Goal: Information Seeking & Learning: Learn about a topic

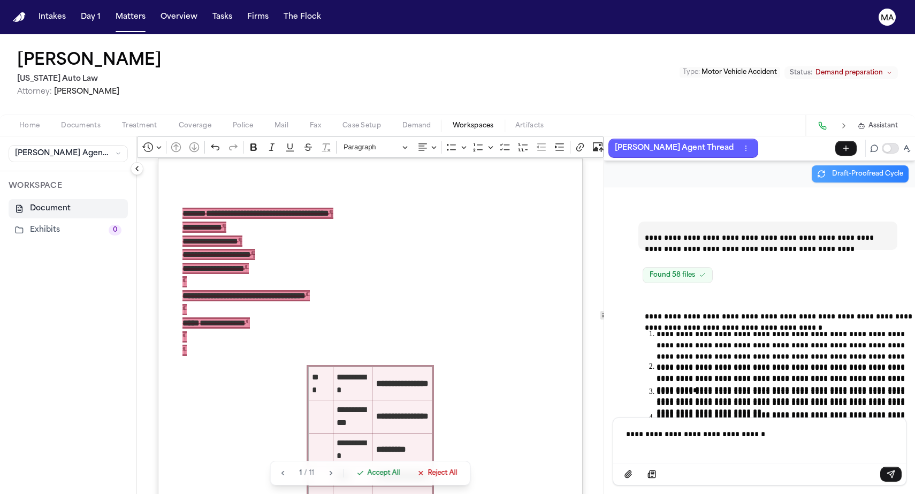
scroll to position [25377, 0]
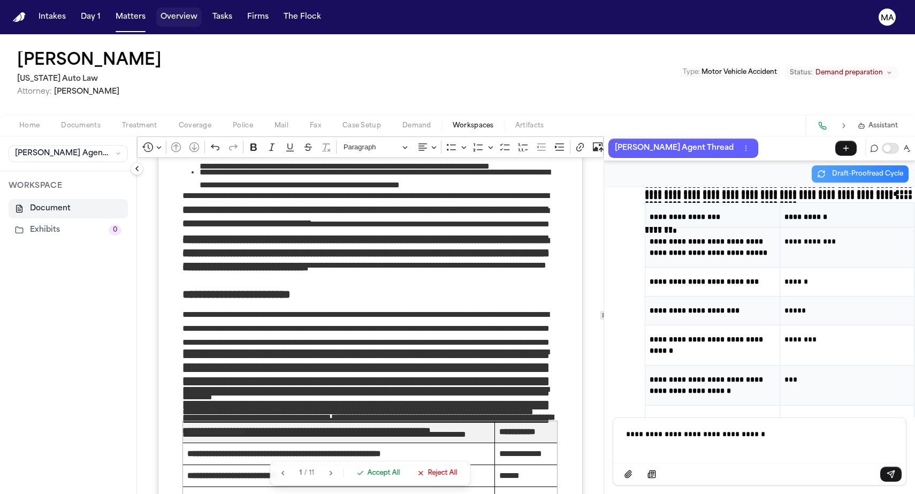
click at [156, 13] on button "Overview" at bounding box center [178, 16] width 45 height 19
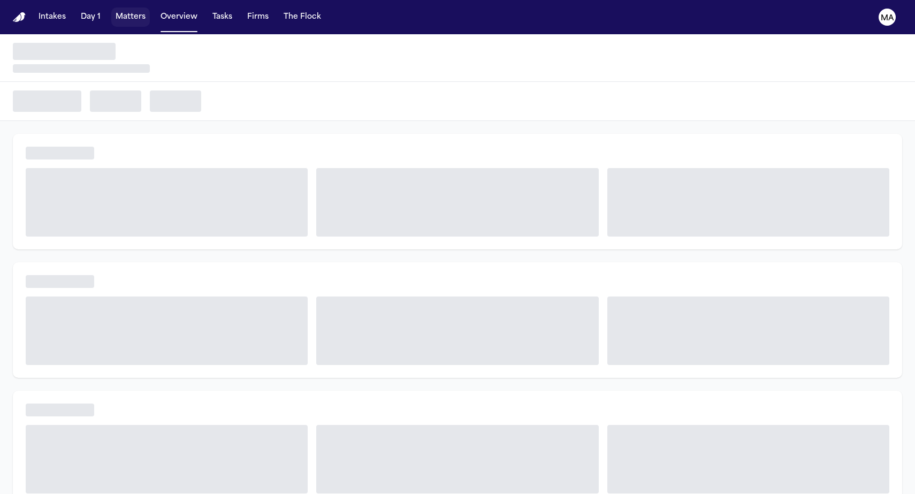
click at [111, 13] on button "Matters" at bounding box center [130, 16] width 39 height 19
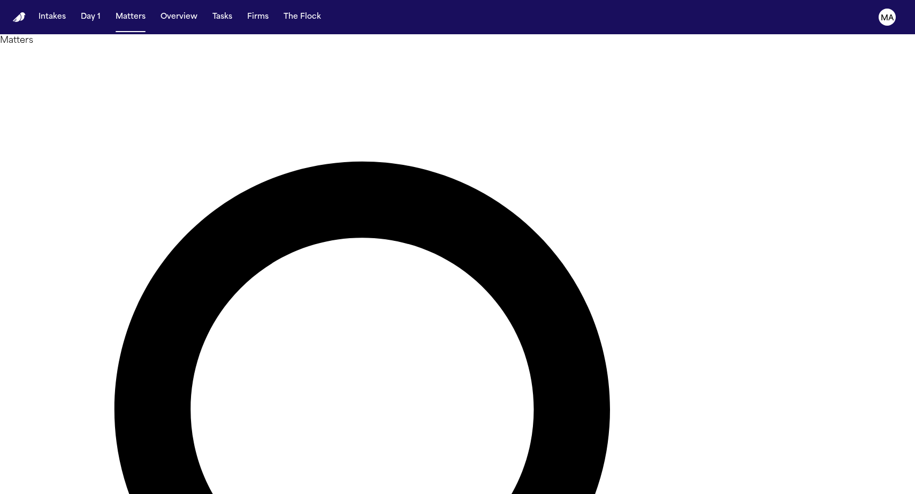
type input "*"
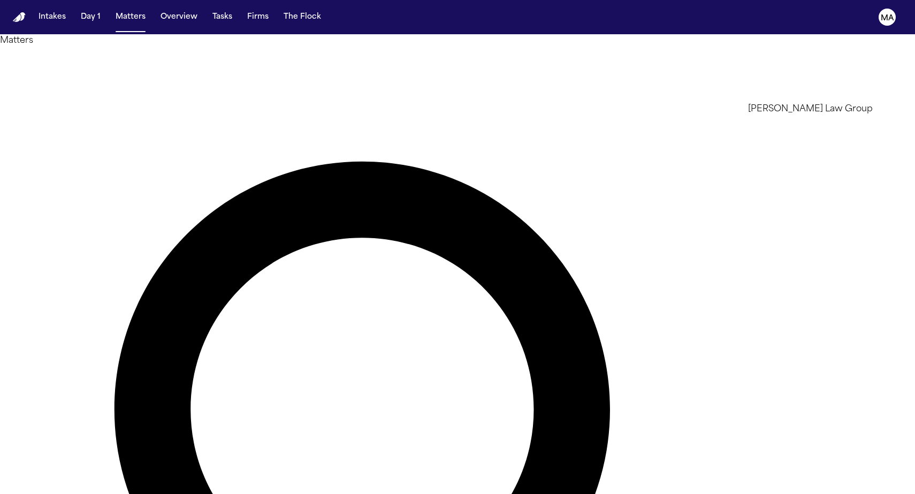
type input "*******"
type input "*****"
click at [766, 112] on li "[PERSON_NAME] Law Group" at bounding box center [824, 109] width 152 height 13
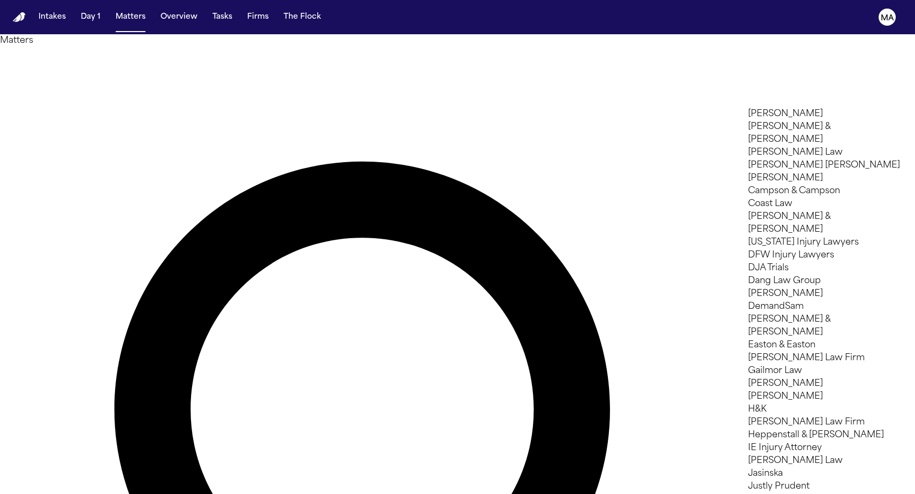
scroll to position [355, 0]
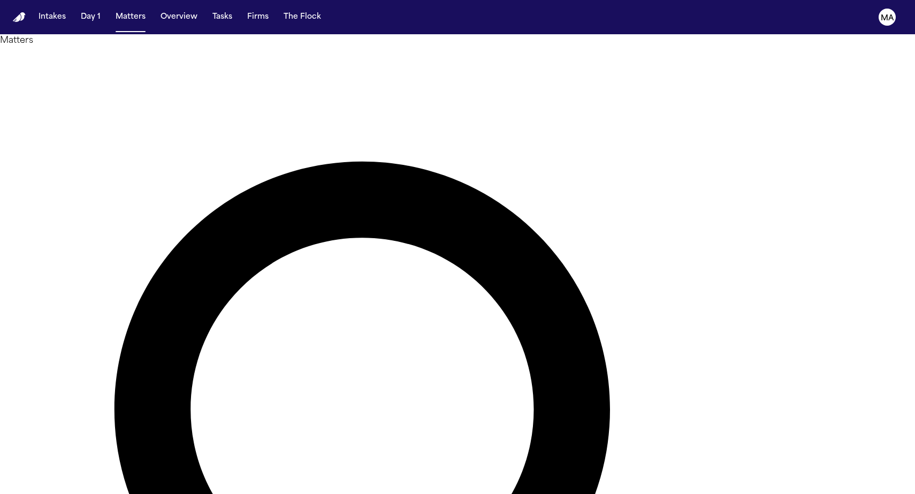
click at [315, 493] on div at bounding box center [457, 494] width 915 height 0
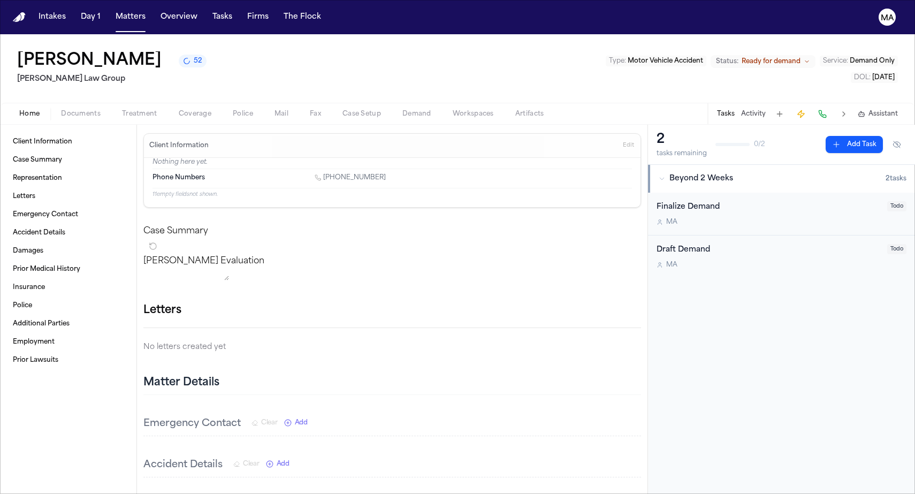
click at [61, 110] on span "Documents" at bounding box center [81, 114] width 40 height 9
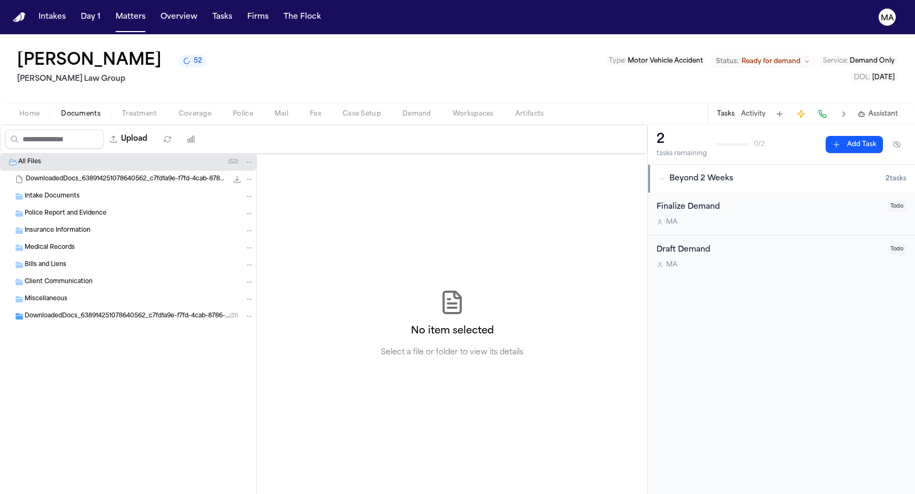
click at [74, 312] on span "DownloadedDocs_638914251078640562_c7fd1a9e-f7fd-4cab-8786-b32c010161b8 (unzippe…" at bounding box center [127, 316] width 205 height 9
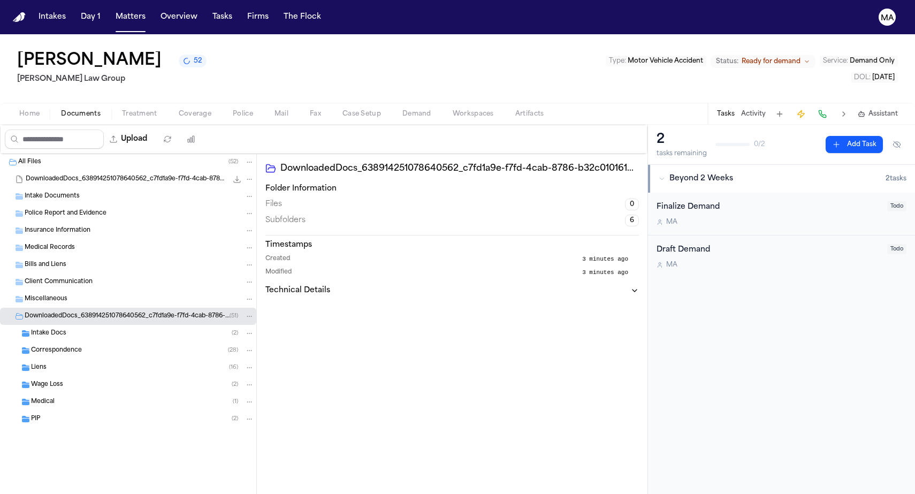
click at [69, 329] on div "Intake Docs ( 2 )" at bounding box center [142, 334] width 223 height 10
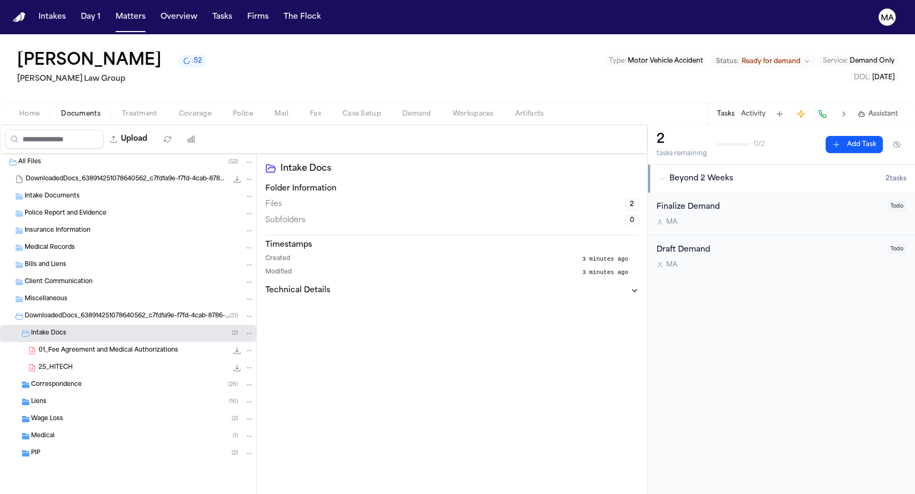
click at [59, 381] on span "Correspondence" at bounding box center [56, 385] width 51 height 9
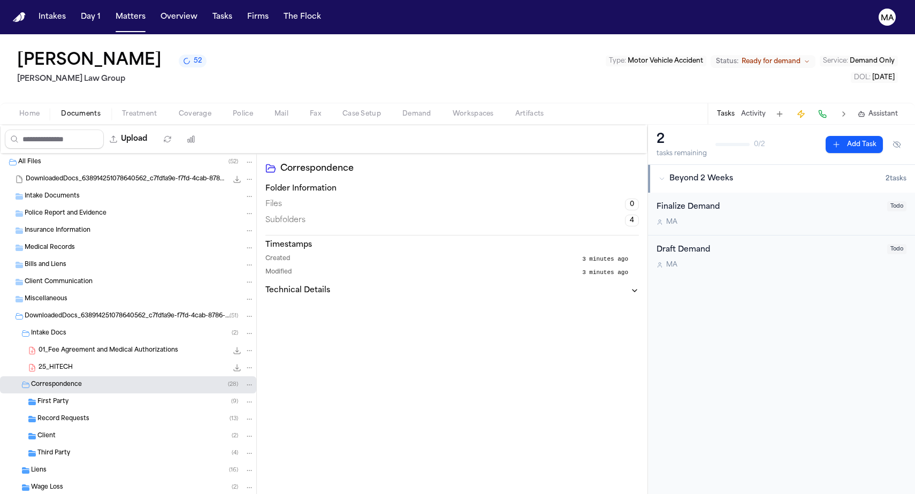
click at [42, 479] on div "Wage Loss ( 2 )" at bounding box center [128, 487] width 256 height 17
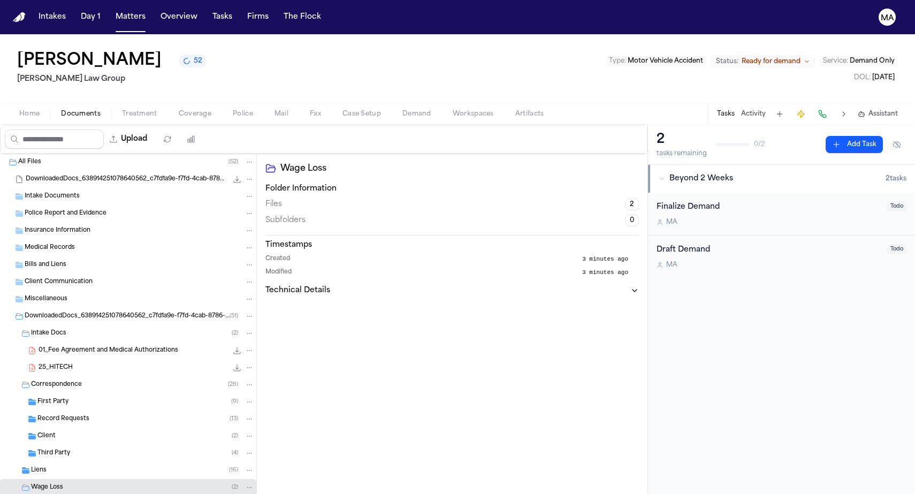
click at [49, 466] on div "Liens ( 16 )" at bounding box center [142, 471] width 223 height 10
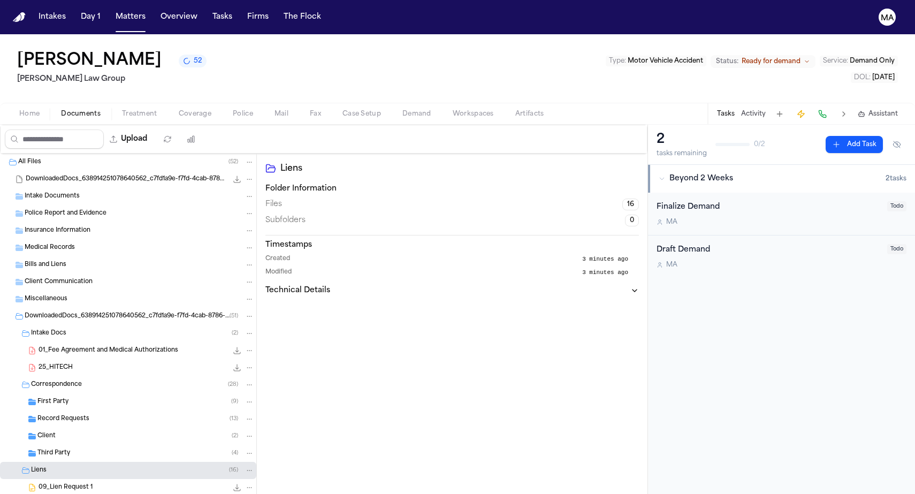
click at [194, 57] on span "52" at bounding box center [198, 61] width 9 height 9
click at [199, 34] on div "[PERSON_NAME] 50 [PERSON_NAME] Law Group Type : Motor Vehicle Accident Status: …" at bounding box center [457, 68] width 915 height 69
click at [111, 8] on button "Matters" at bounding box center [130, 16] width 39 height 19
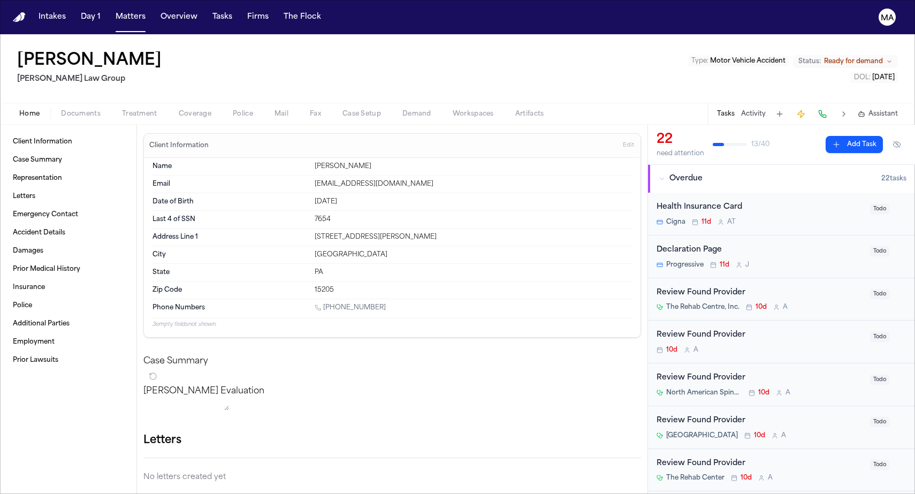
click at [45, 103] on div "Home Documents Treatment Coverage Police Mail Fax Case Setup Demand Workspaces …" at bounding box center [457, 113] width 915 height 21
click at [61, 110] on span "Documents" at bounding box center [81, 114] width 40 height 9
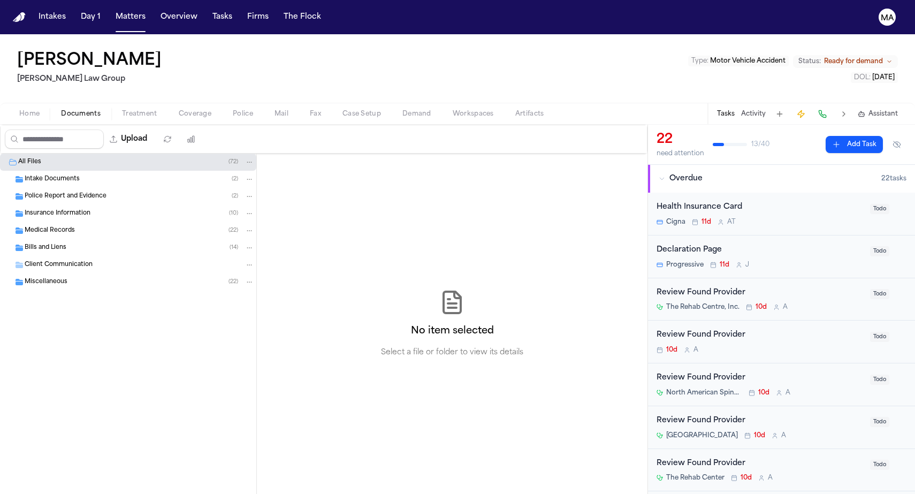
click at [276, 103] on div "Home Documents Treatment Coverage Police Mail Fax Case Setup Demand Workspaces …" at bounding box center [457, 113] width 915 height 21
click at [402, 110] on span "Demand" at bounding box center [416, 114] width 29 height 9
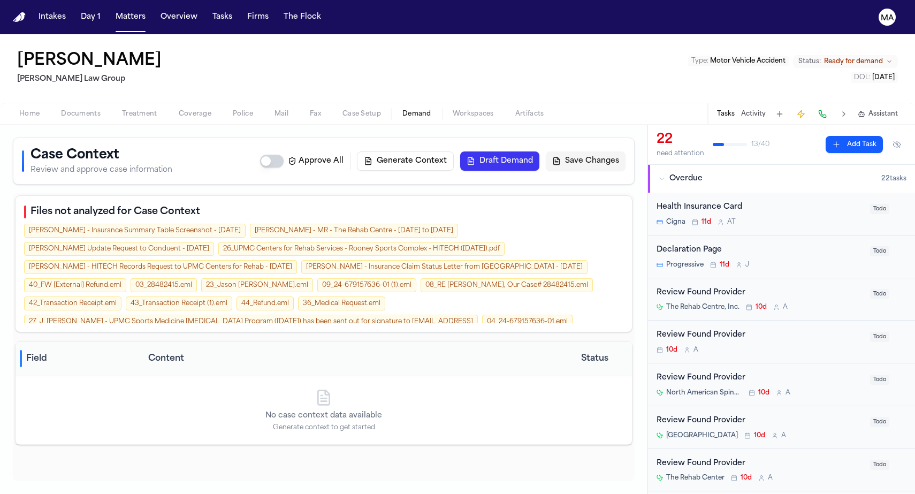
click at [454, 151] on button "Generate Context" at bounding box center [405, 160] width 97 height 19
click at [111, 13] on button "Matters" at bounding box center [130, 16] width 39 height 19
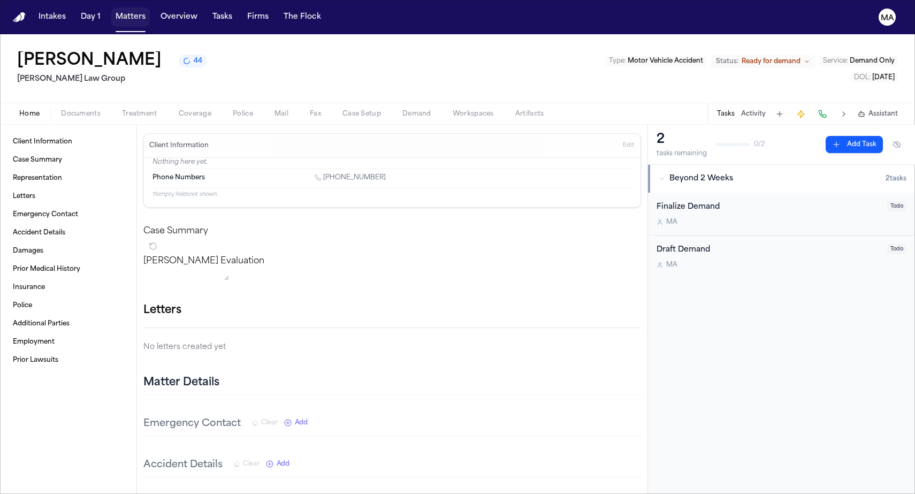
click at [111, 7] on button "Matters" at bounding box center [130, 16] width 39 height 19
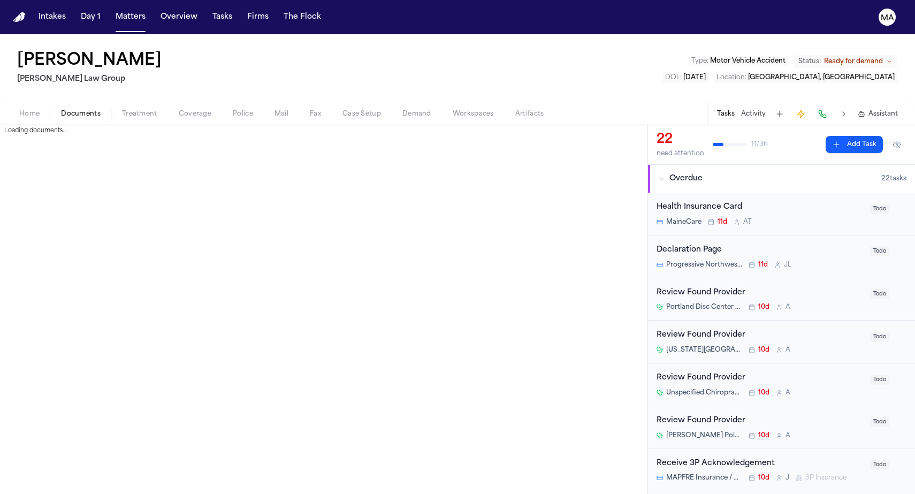
click at [63, 110] on span "Documents" at bounding box center [81, 114] width 40 height 9
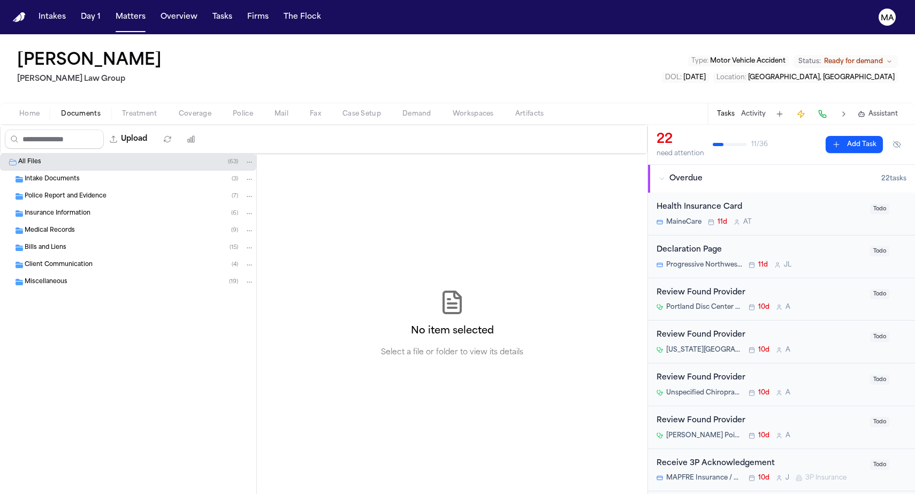
click at [285, 57] on div "[PERSON_NAME] Law Group Type : Motor Vehicle Accident Status: Ready for demand …" at bounding box center [457, 68] width 915 height 69
click at [280, 125] on div "Upload 0 files selected Move files Download files Delete files More actions Cle…" at bounding box center [324, 139] width 648 height 29
click at [402, 110] on span "Demand" at bounding box center [416, 114] width 29 height 9
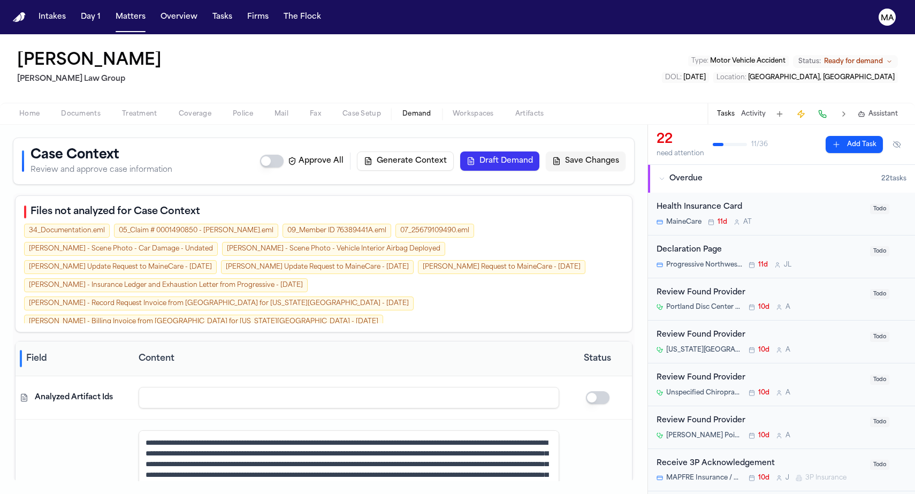
click at [454, 151] on button "Generate Context" at bounding box center [405, 160] width 97 height 19
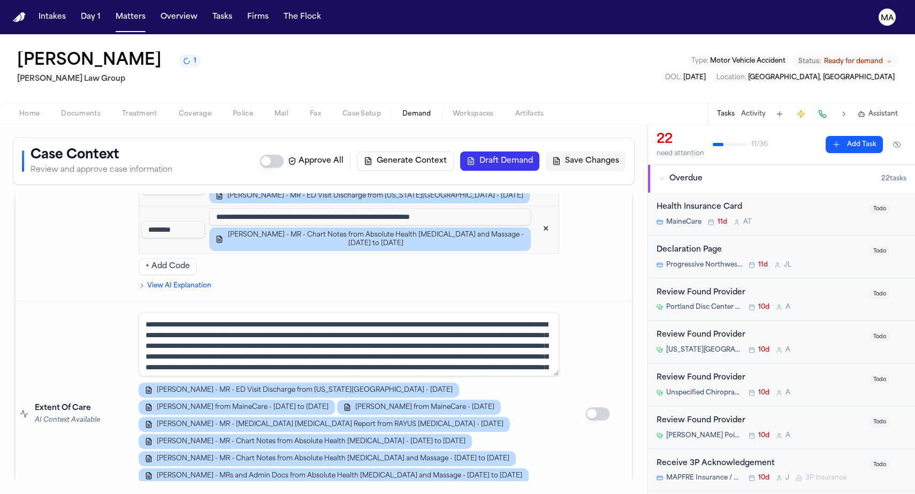
scroll to position [1604, 0]
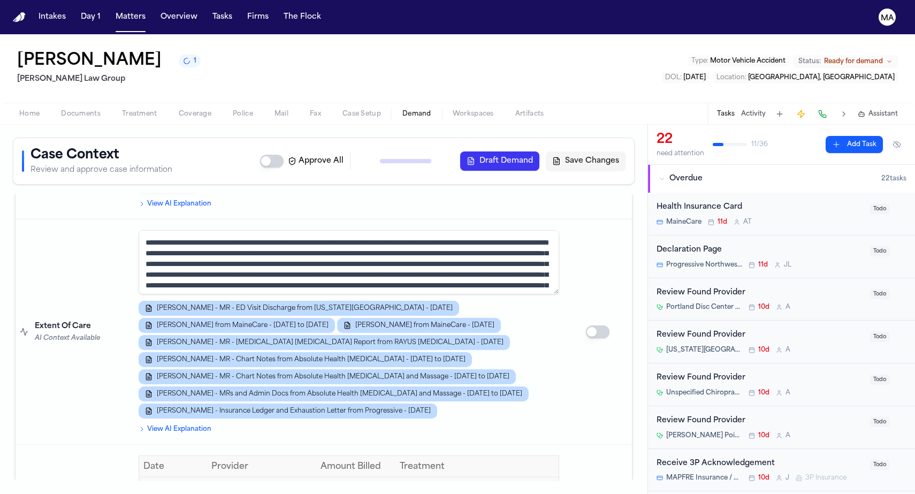
scroll to position [0, 0]
click at [111, 11] on button "Matters" at bounding box center [130, 16] width 39 height 19
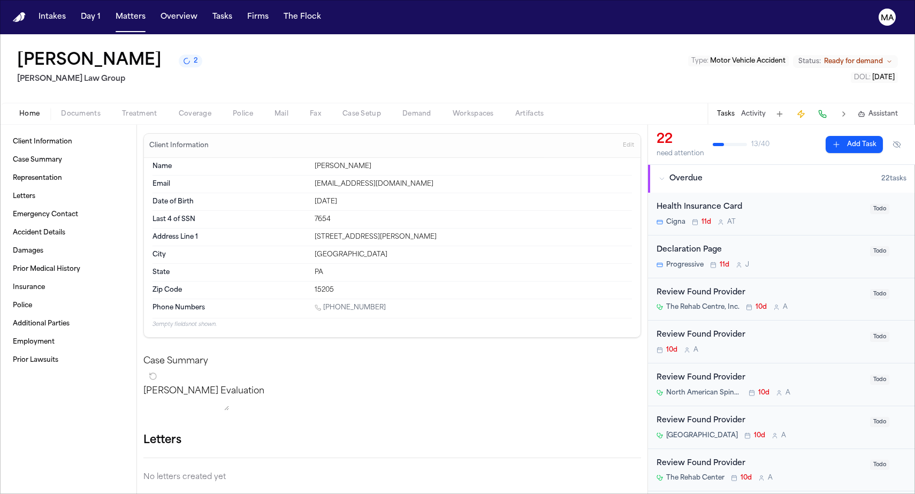
click at [402, 110] on span "Demand" at bounding box center [416, 114] width 29 height 9
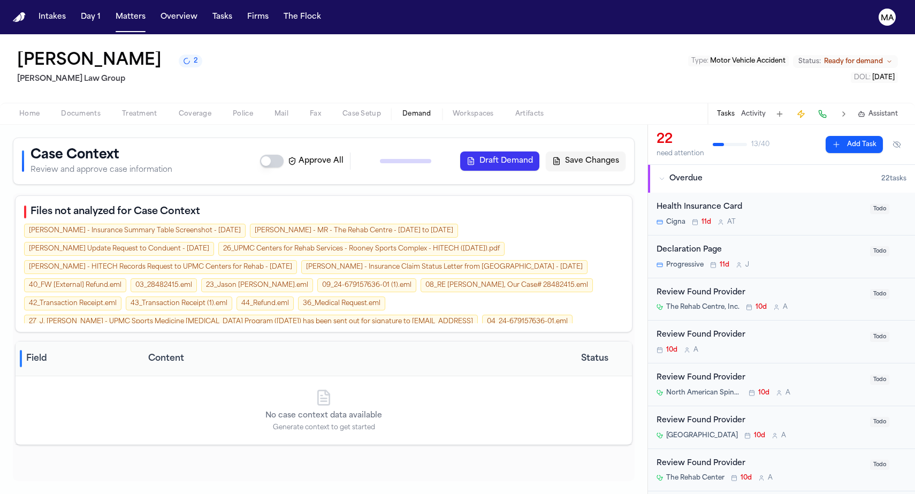
click at [885, 110] on span "Assistant" at bounding box center [883, 114] width 29 height 9
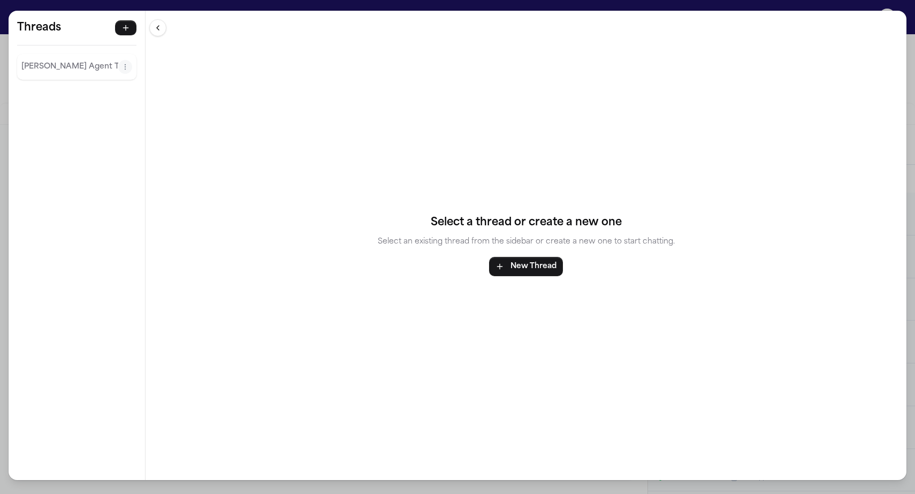
click at [30, 60] on p "[PERSON_NAME] Agent Thread" at bounding box center [69, 66] width 97 height 13
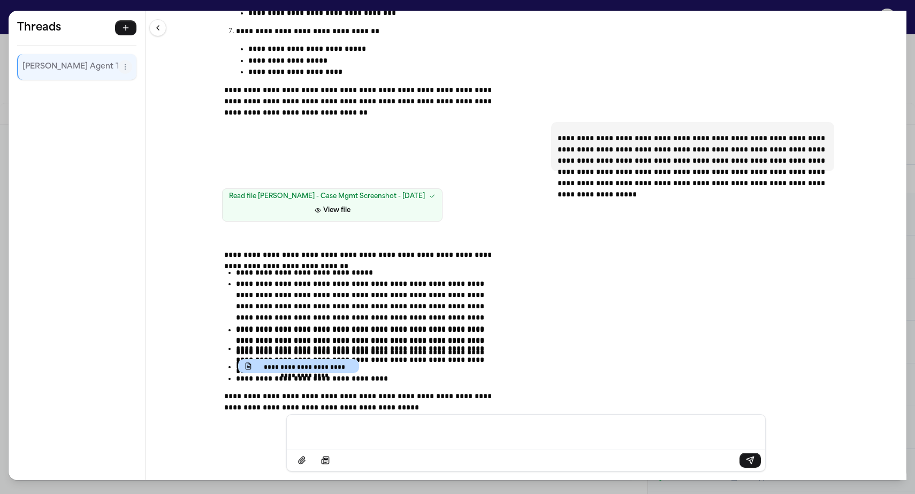
scroll to position [512, 0]
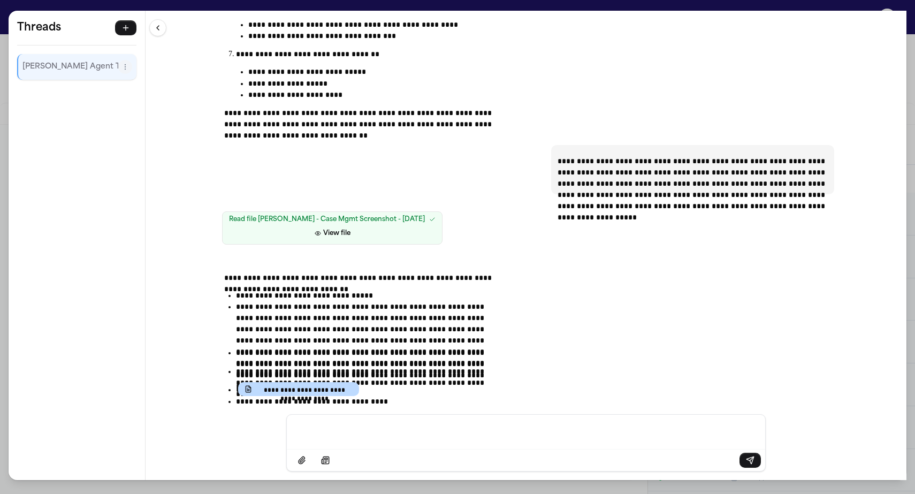
click at [257, 4] on div "**********" at bounding box center [457, 247] width 915 height 494
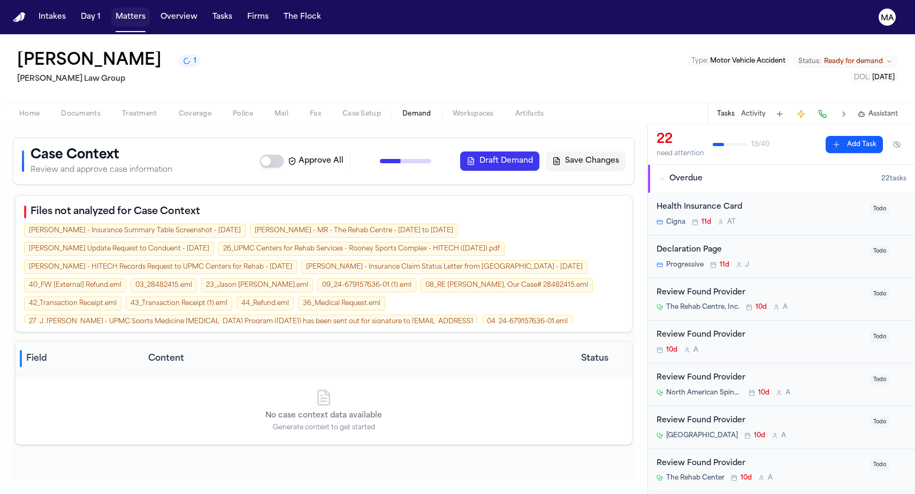
click at [111, 9] on button "Matters" at bounding box center [130, 16] width 39 height 19
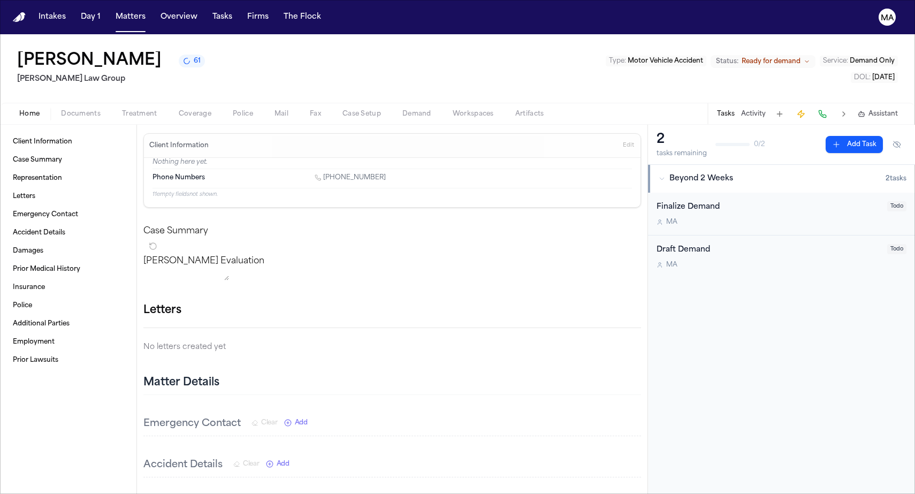
click at [61, 110] on span "Documents" at bounding box center [81, 114] width 40 height 9
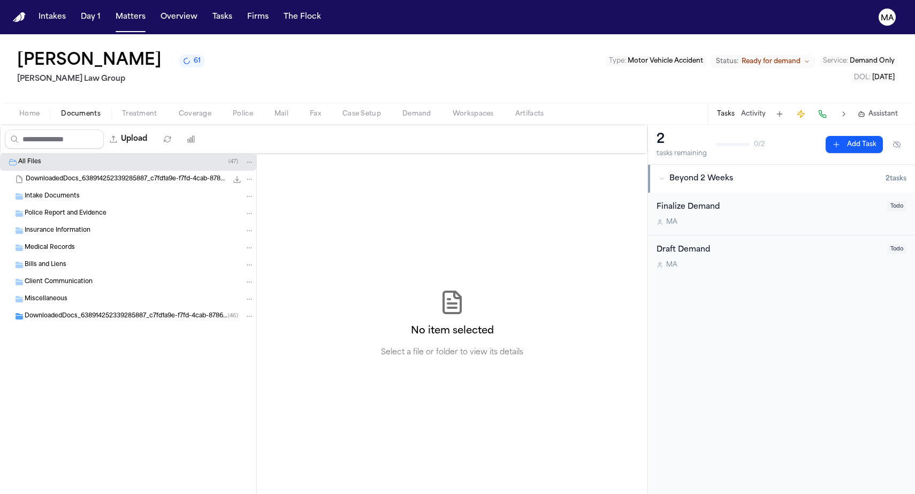
click at [37, 312] on span "DownloadedDocs_638914252339285887_c7fd1a9e-f7fd-4cab-8786-b32c010161b8 (unzippe…" at bounding box center [126, 316] width 203 height 9
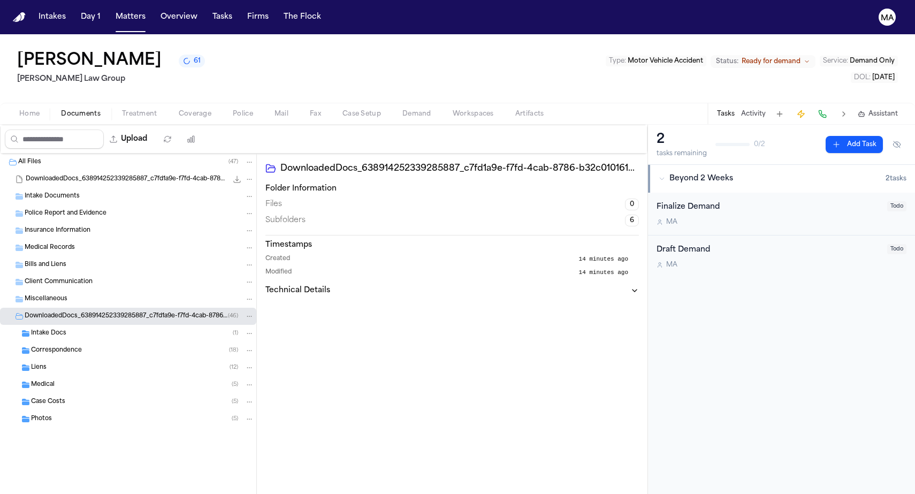
click at [55, 342] on div "Correspondence ( 18 )" at bounding box center [128, 350] width 256 height 17
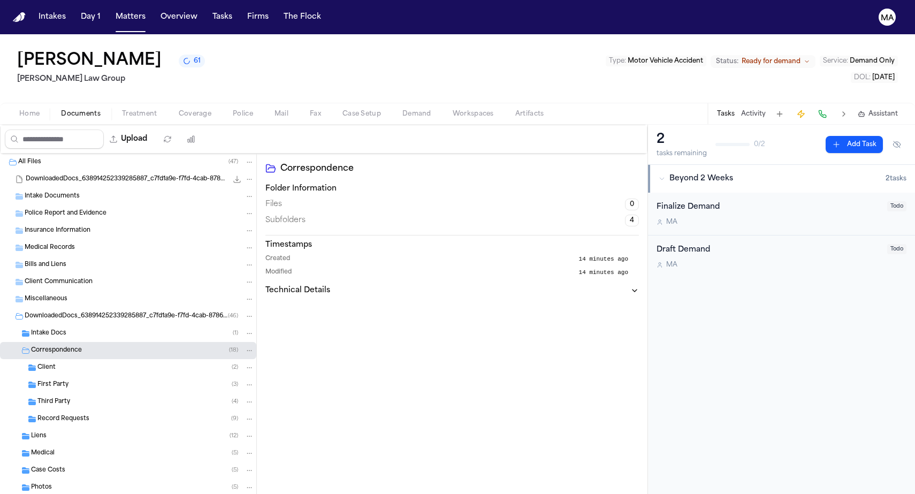
click at [45, 428] on div "Liens ( 12 )" at bounding box center [128, 436] width 256 height 17
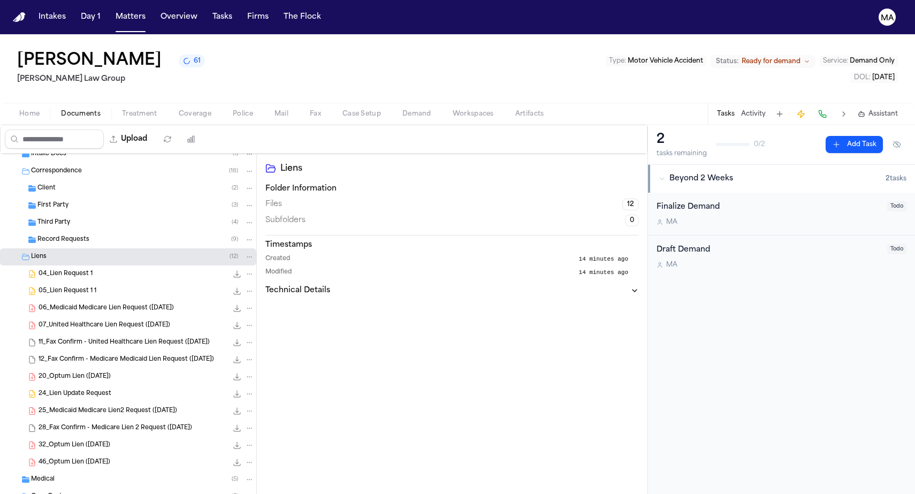
click at [45, 475] on span "Medical" at bounding box center [43, 479] width 24 height 9
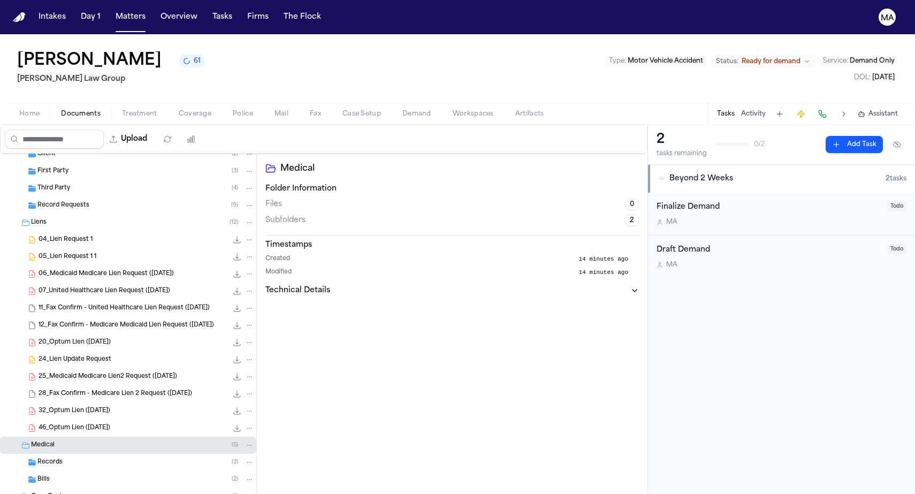
click at [50, 458] on span "Records" at bounding box center [49, 462] width 25 height 9
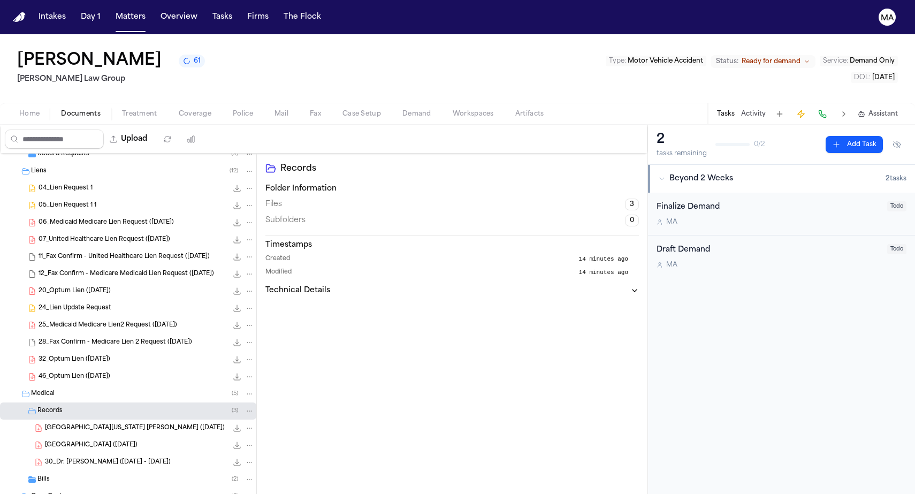
click at [48, 475] on div "Bills ( 2 )" at bounding box center [145, 480] width 217 height 10
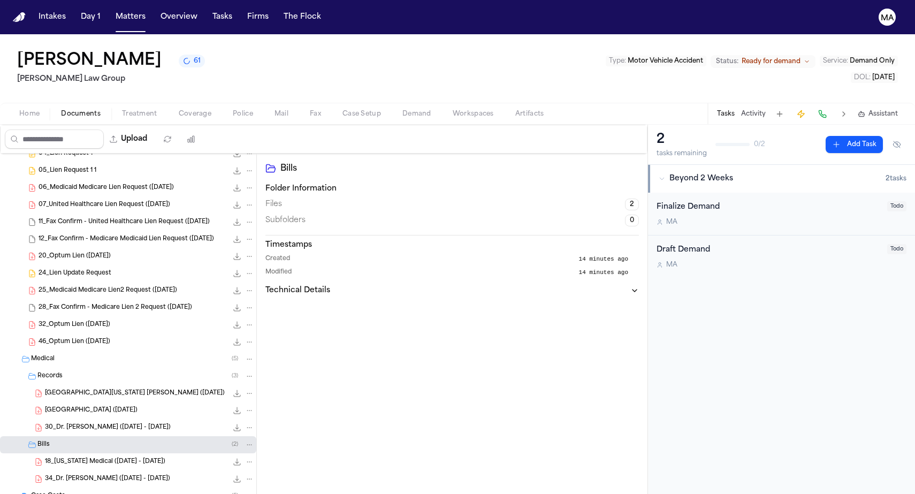
scroll to position [299, 0]
click at [119, 51] on div "[PERSON_NAME] 49" at bounding box center [111, 60] width 189 height 19
click at [194, 57] on span "49" at bounding box center [198, 61] width 9 height 9
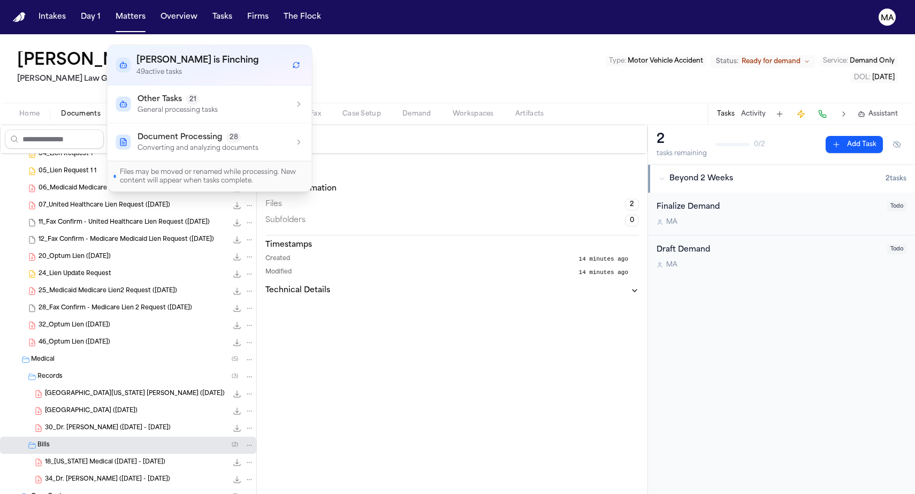
click at [95, 51] on h1 "[PERSON_NAME]" at bounding box center [89, 60] width 145 height 19
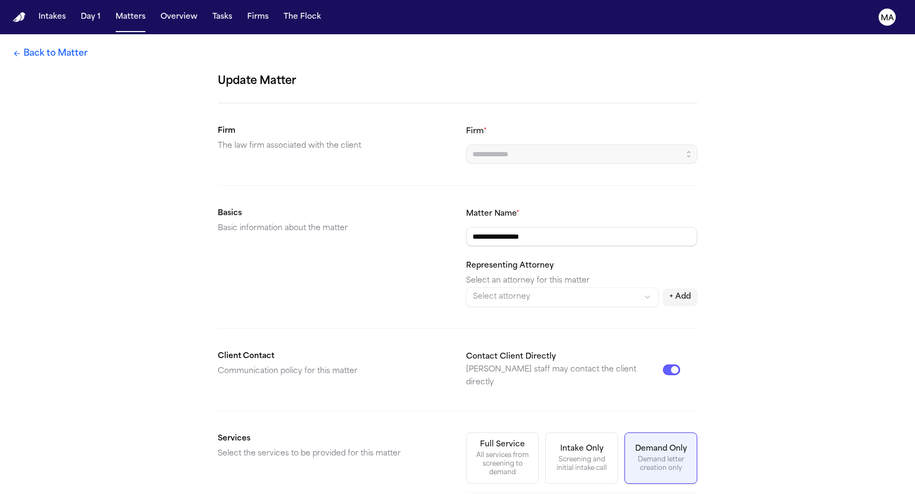
type input "**********"
click at [43, 47] on link "Back to Matter" at bounding box center [50, 53] width 75 height 13
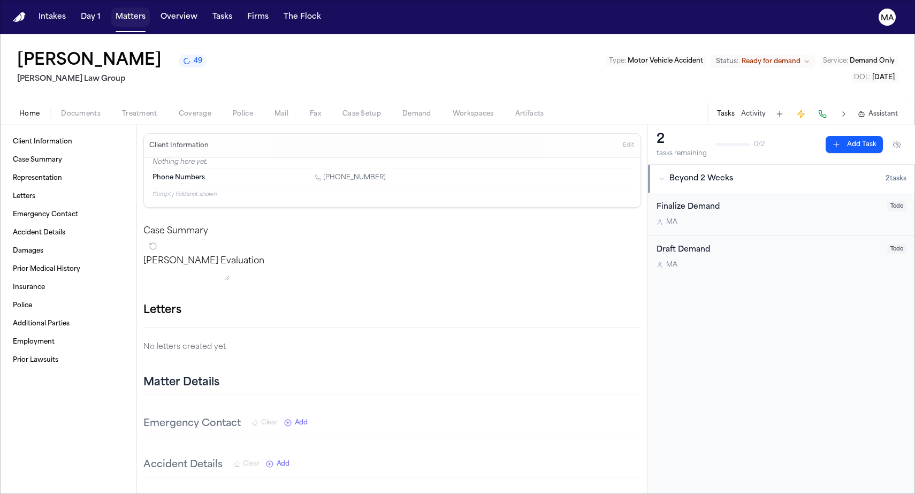
click at [111, 11] on button "Matters" at bounding box center [130, 16] width 39 height 19
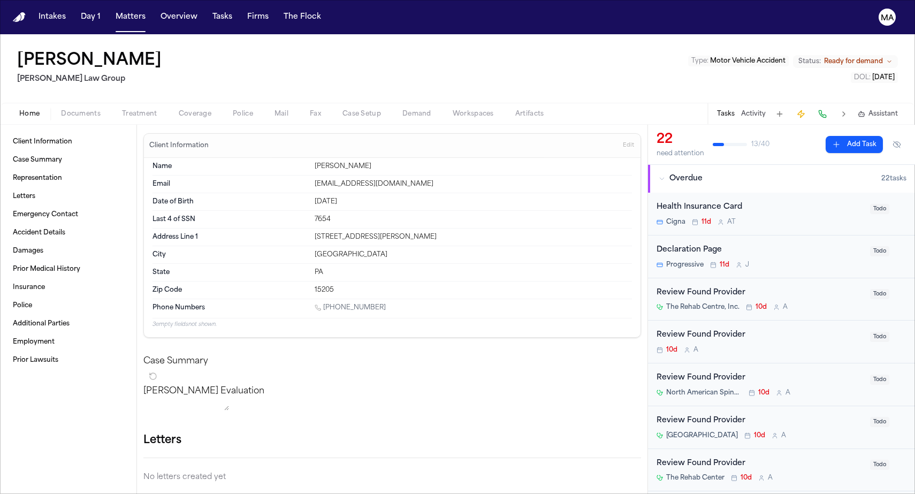
click at [61, 110] on span "Documents" at bounding box center [81, 114] width 40 height 9
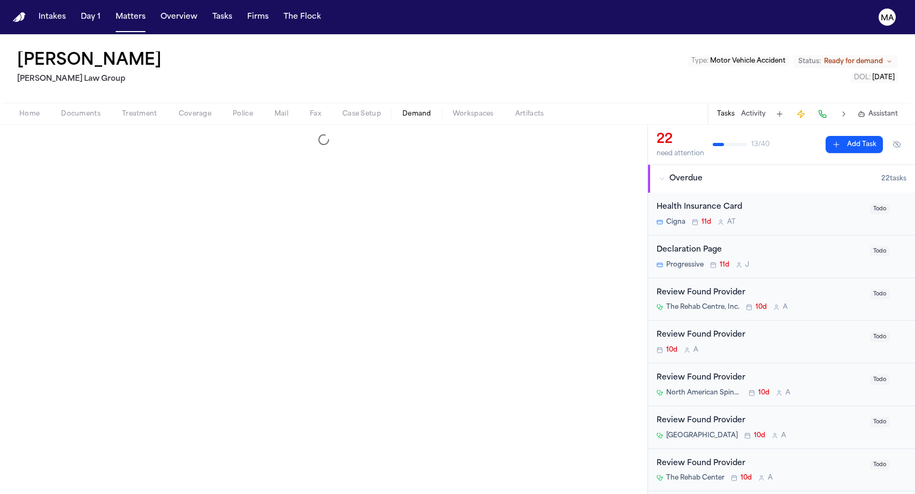
click at [402, 110] on span "Demand" at bounding box center [416, 114] width 29 height 9
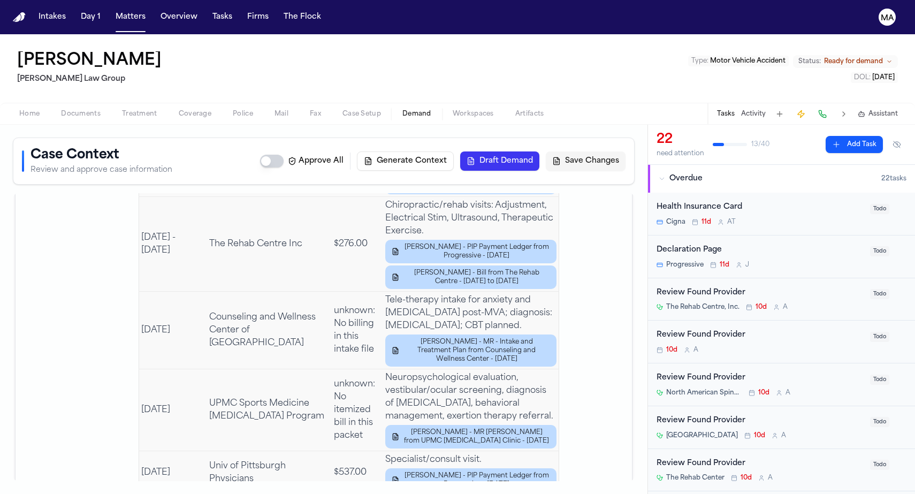
scroll to position [2658, 0]
